Goal: Task Accomplishment & Management: Manage account settings

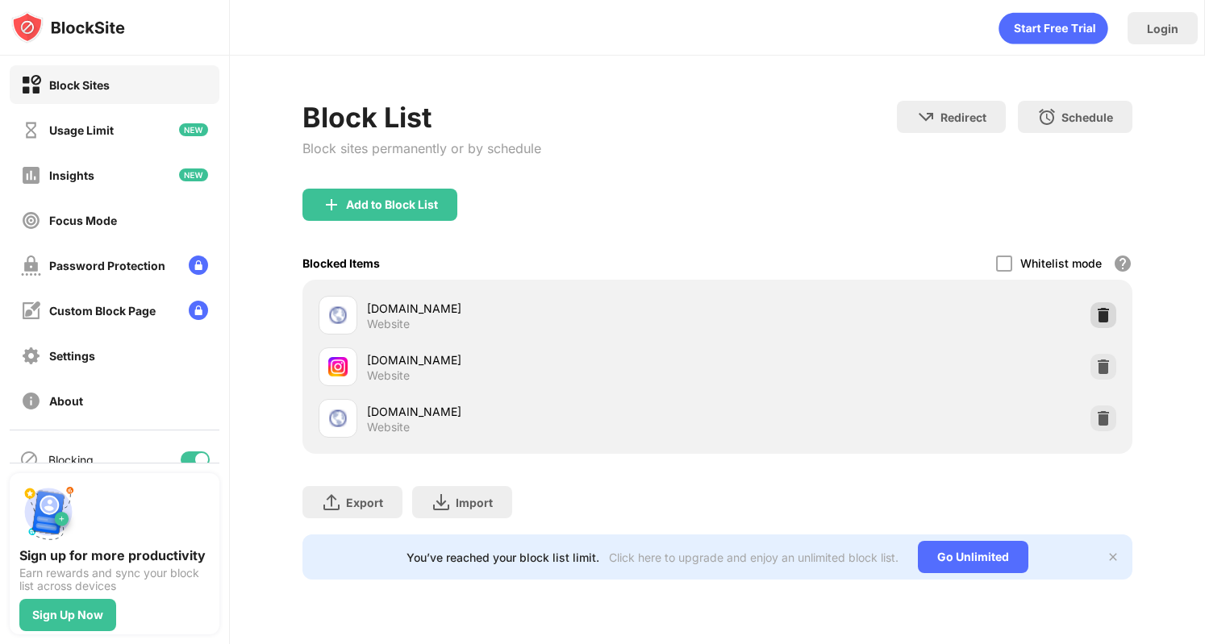
click at [1100, 318] on img at bounding box center [1103, 315] width 16 height 16
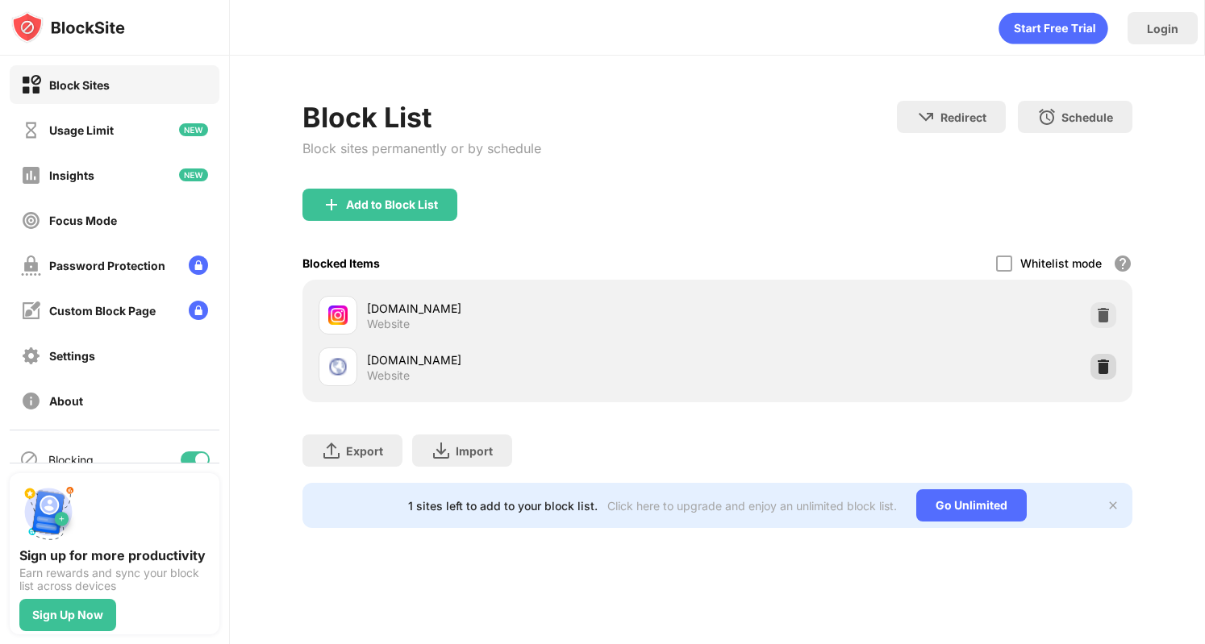
click at [1101, 370] on img at bounding box center [1103, 367] width 16 height 16
